Goal: Task Accomplishment & Management: Manage account settings

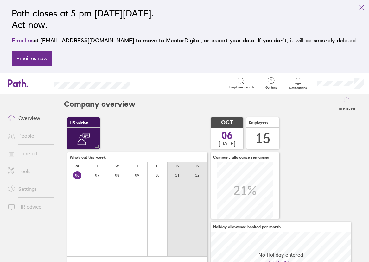
scroll to position [56, 140]
click at [39, 152] on link "Time off" at bounding box center [28, 153] width 51 height 13
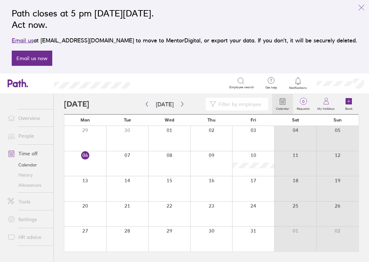
click at [166, 164] on div at bounding box center [169, 163] width 42 height 25
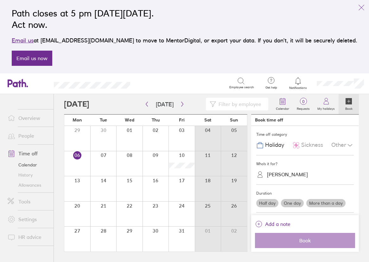
click at [278, 177] on div "[PERSON_NAME]" at bounding box center [287, 175] width 41 height 6
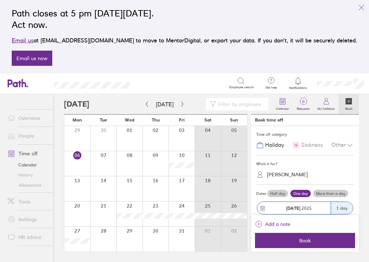
click at [278, 177] on div "[PERSON_NAME]" at bounding box center [287, 175] width 41 height 6
click at [284, 193] on label "Half day" at bounding box center [277, 194] width 21 height 8
click at [0, 0] on input "Half day" at bounding box center [0, 0] width 0 height 0
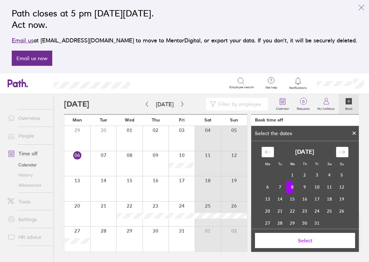
click at [353, 132] on icon at bounding box center [354, 133] width 3 height 3
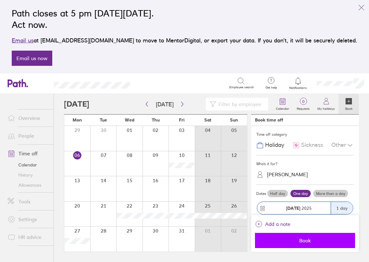
click at [311, 239] on span "Book" at bounding box center [304, 241] width 91 height 6
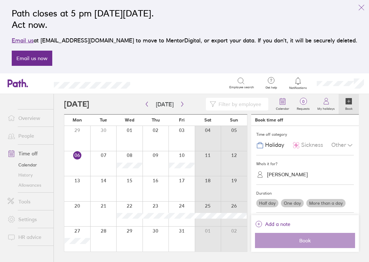
click at [269, 205] on label "Half day" at bounding box center [267, 203] width 22 height 8
click at [0, 0] on input "Half day" at bounding box center [0, 0] width 0 height 0
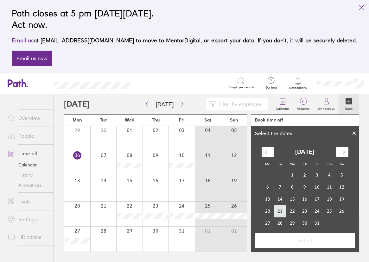
click at [280, 213] on td "21" at bounding box center [280, 211] width 12 height 12
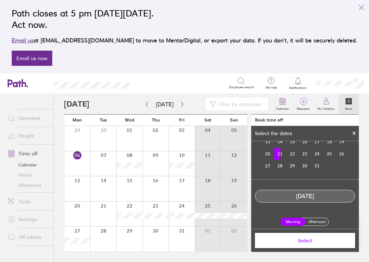
scroll to position [60, 0]
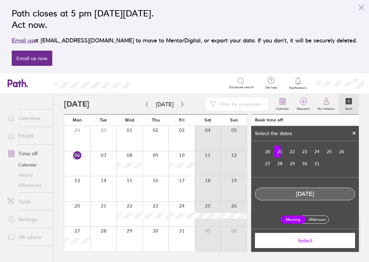
click at [321, 220] on label "Afternoon" at bounding box center [316, 220] width 25 height 8
click at [0, 0] on input "Afternoon" at bounding box center [0, 0] width 0 height 0
click at [312, 240] on span "Select" at bounding box center [304, 241] width 91 height 6
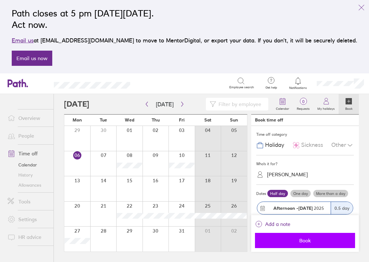
click at [300, 243] on span "Book" at bounding box center [304, 241] width 91 height 6
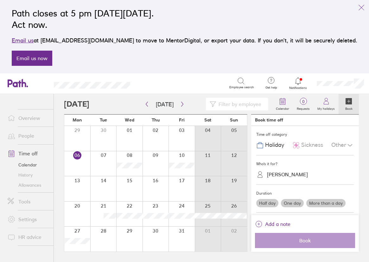
click at [38, 183] on link "Allowances" at bounding box center [28, 185] width 51 height 10
